Goal: Find specific page/section: Find specific page/section

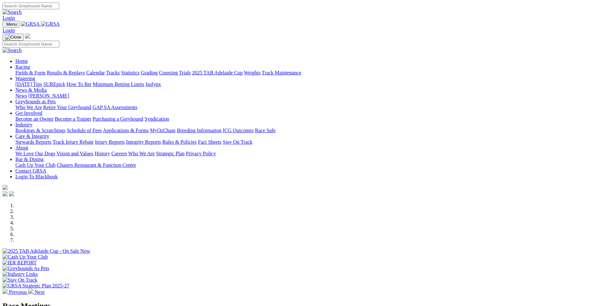
scroll to position [225, 0]
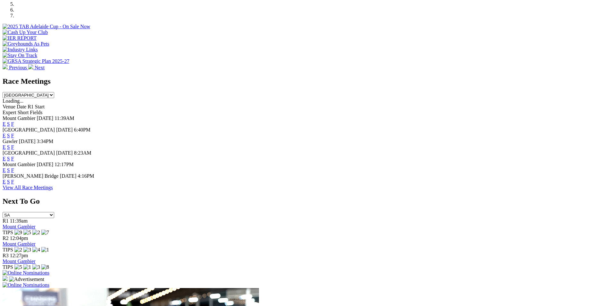
click at [14, 144] on link "F" at bounding box center [12, 146] width 3 height 5
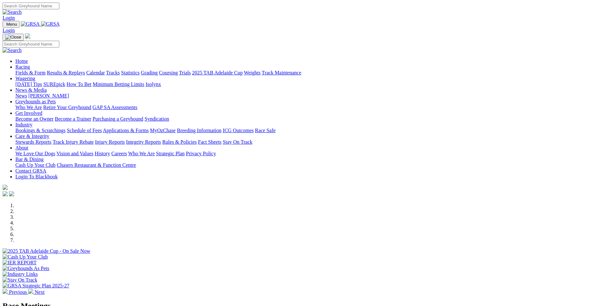
scroll to position [225, 0]
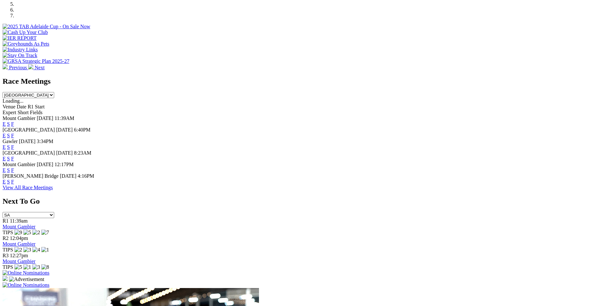
click at [14, 133] on link "F" at bounding box center [12, 135] width 3 height 5
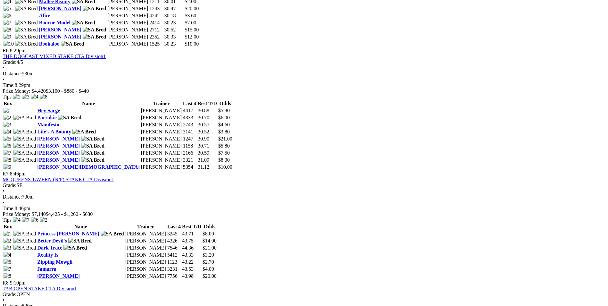
scroll to position [834, 0]
